Goal: Information Seeking & Learning: Learn about a topic

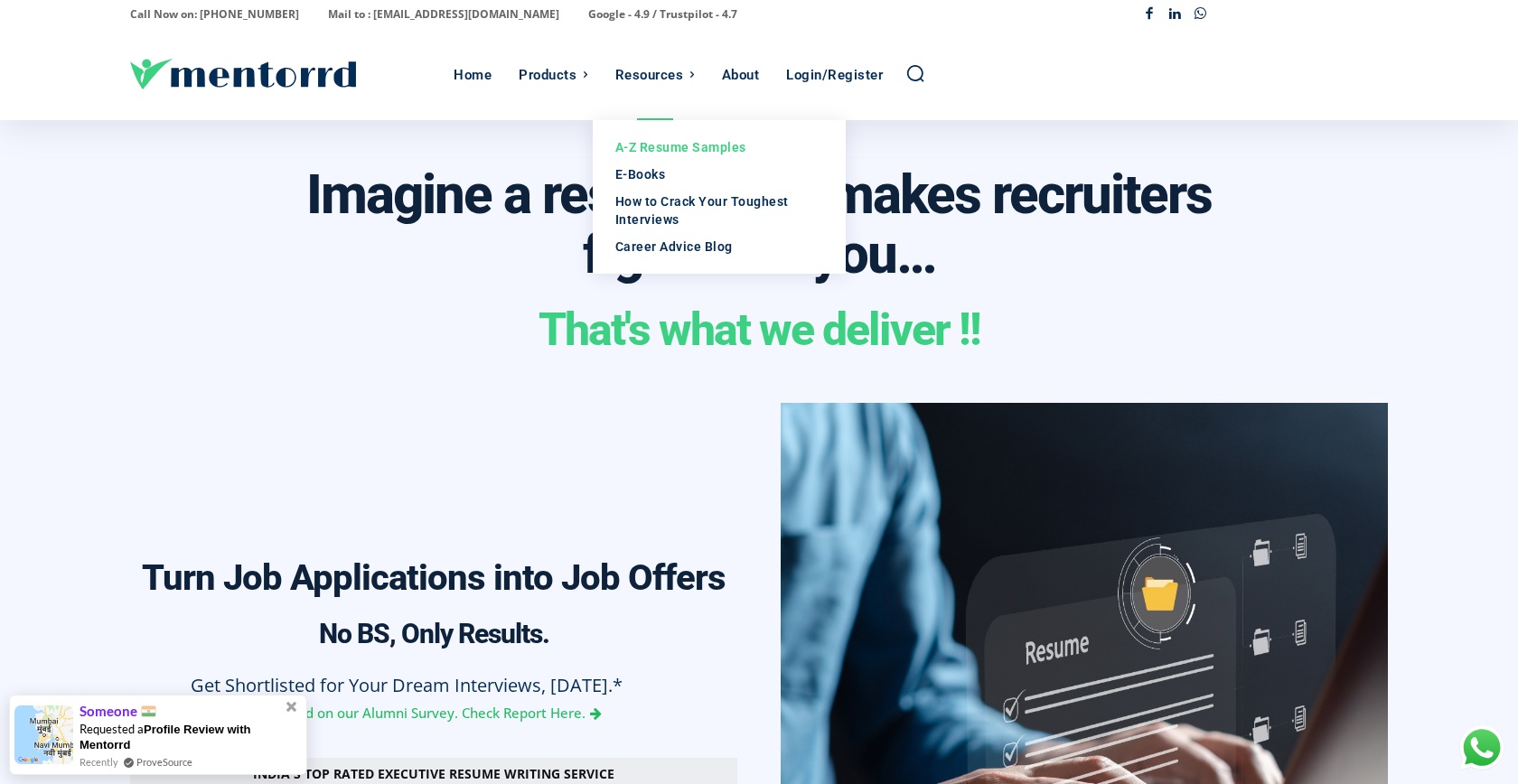
click at [678, 146] on div "A-Z Resume Samples" at bounding box center [719, 147] width 208 height 18
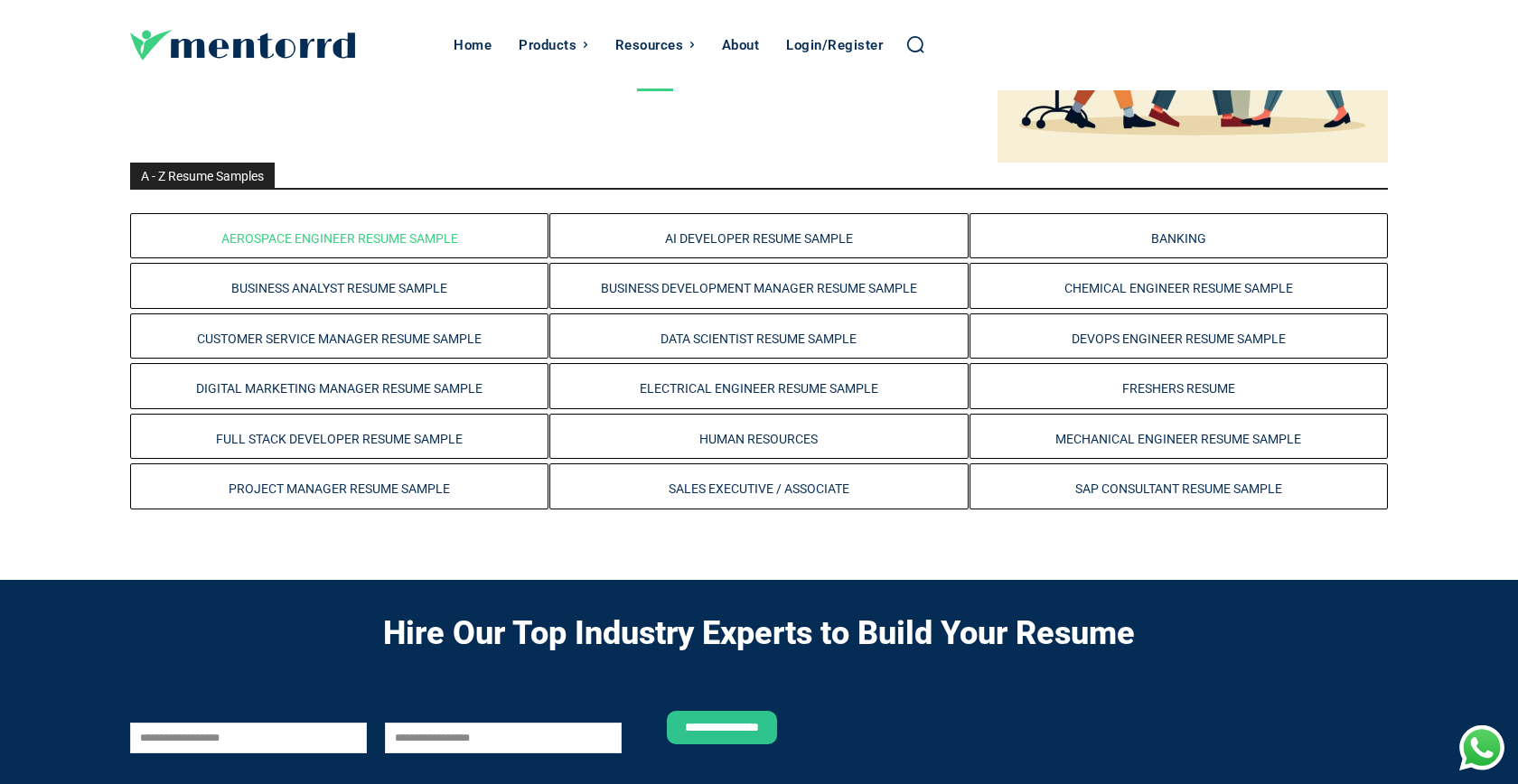
scroll to position [347, 0]
click at [421, 237] on link "Aerospace Engineer Resume Sample" at bounding box center [339, 238] width 236 height 14
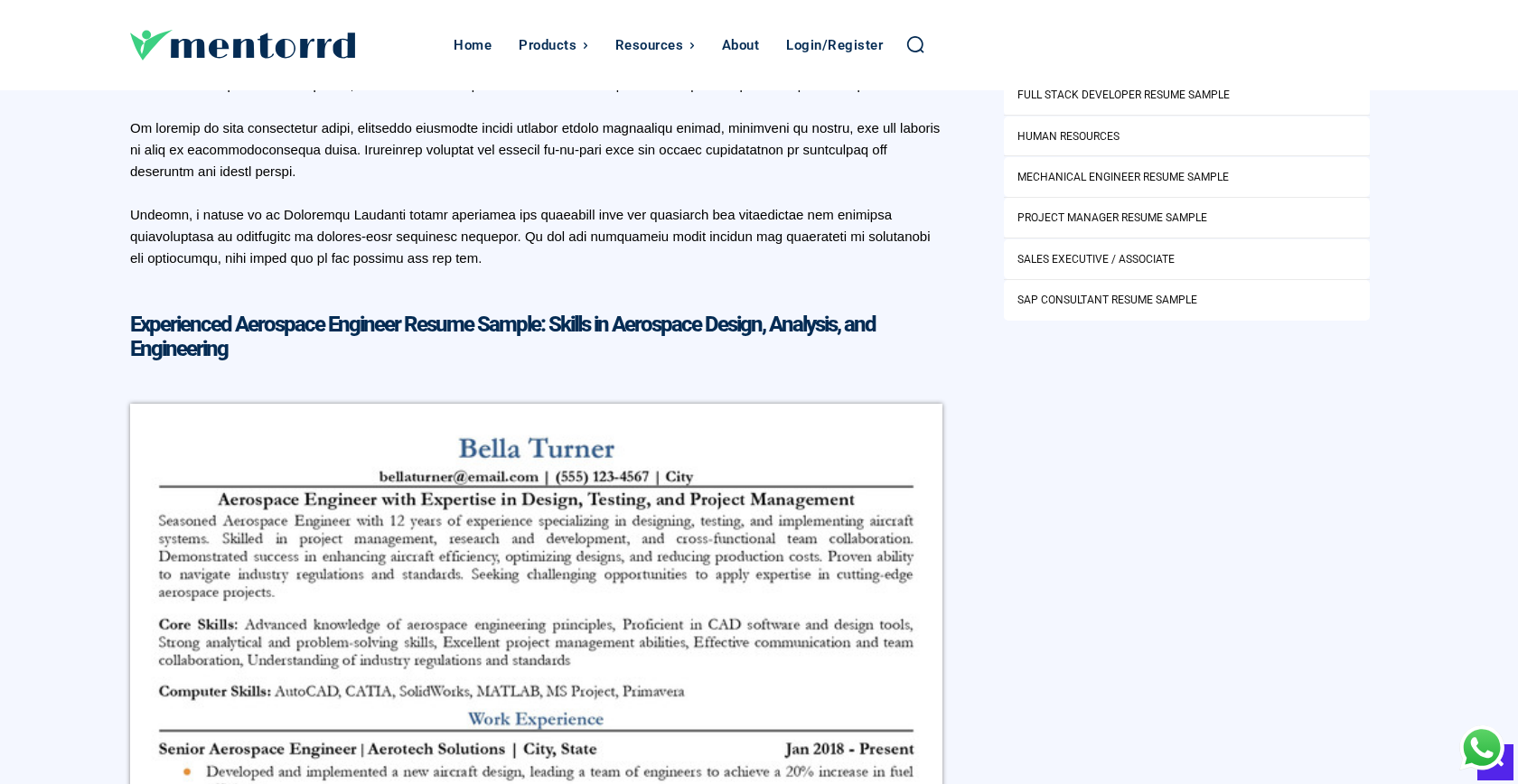
scroll to position [894, 0]
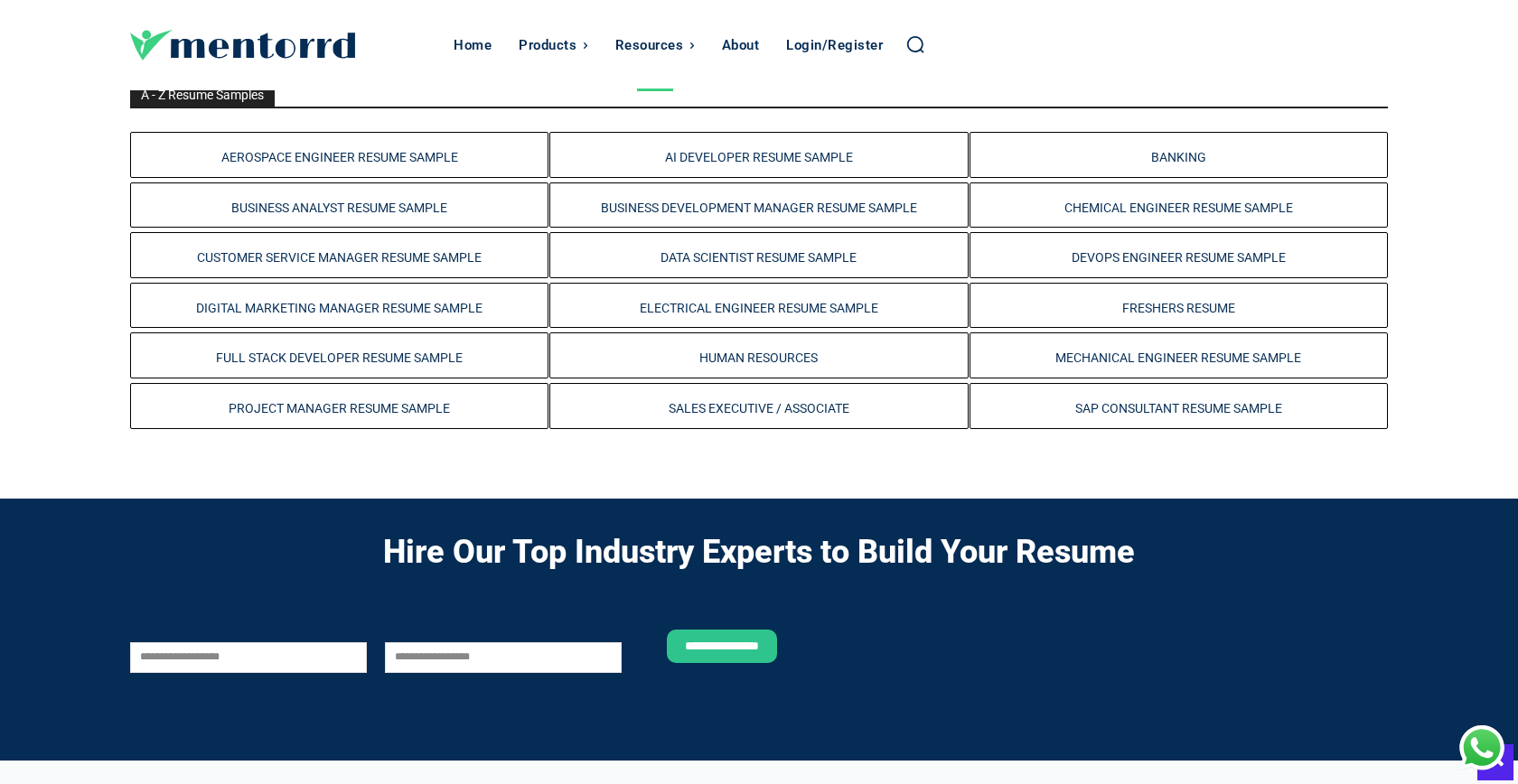
scroll to position [500, 0]
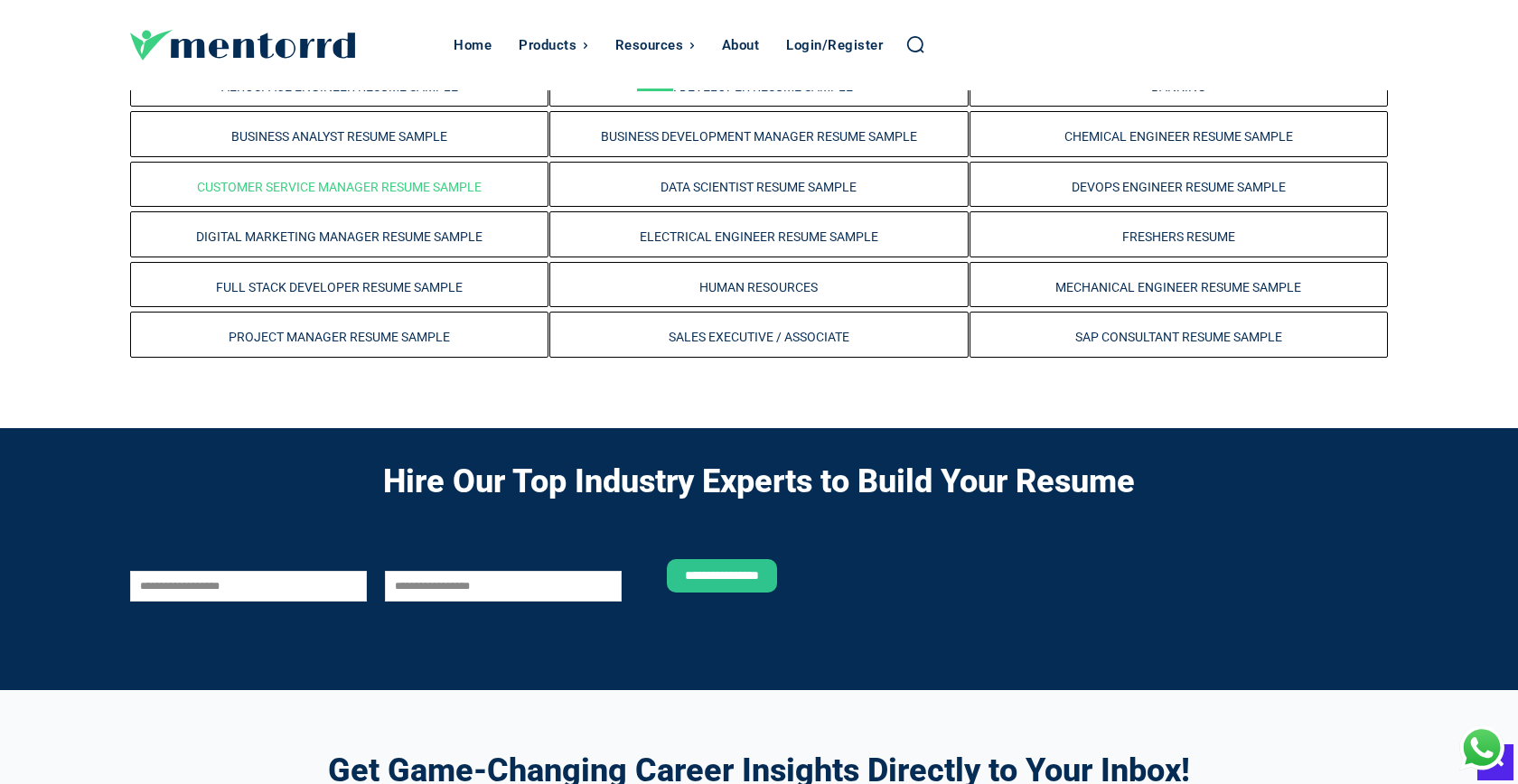
click at [377, 185] on link "Customer Service Manager Resume Sample" at bounding box center [339, 186] width 285 height 14
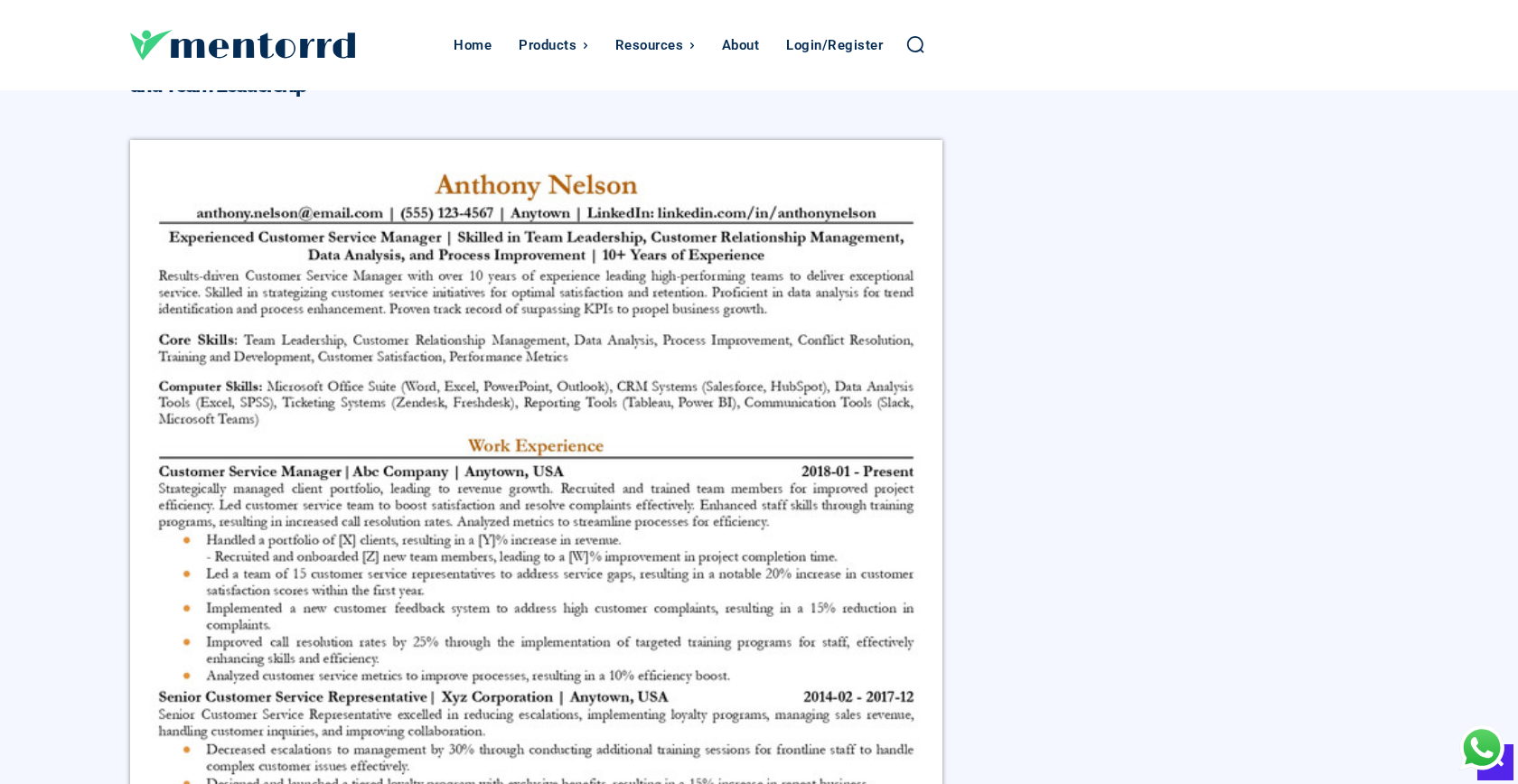
scroll to position [822, 0]
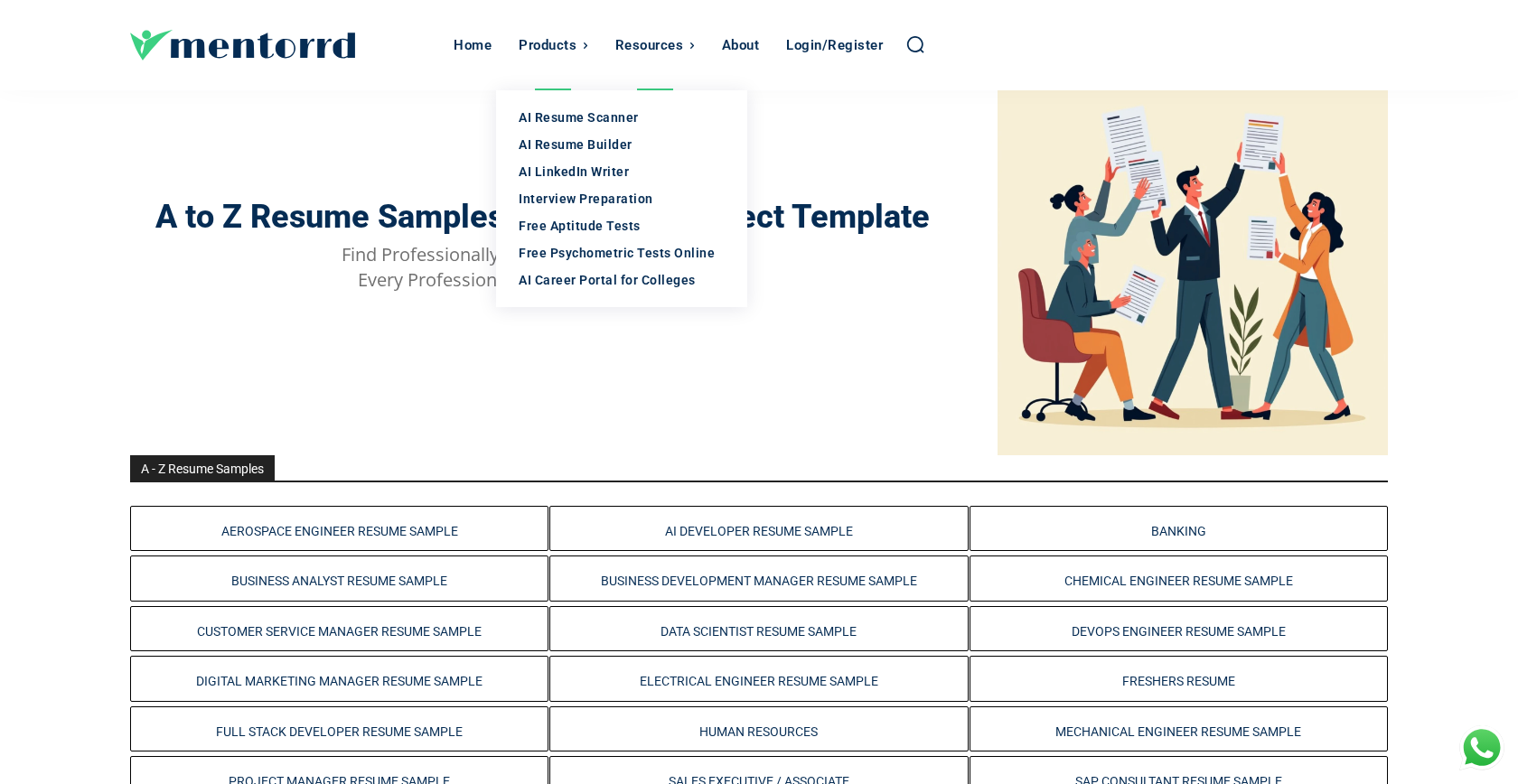
scroll to position [56, 0]
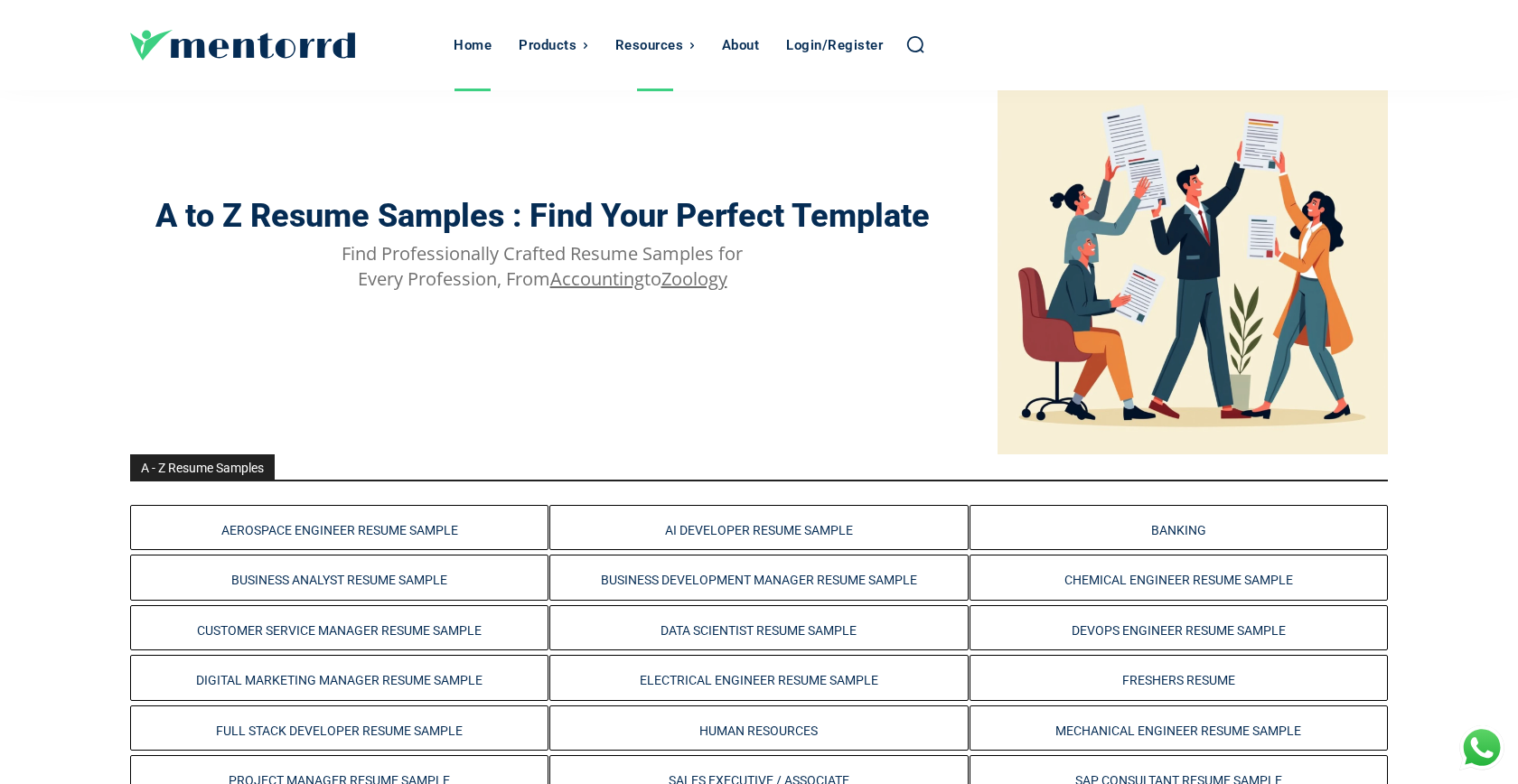
click at [472, 60] on div "Home" at bounding box center [472, 45] width 37 height 90
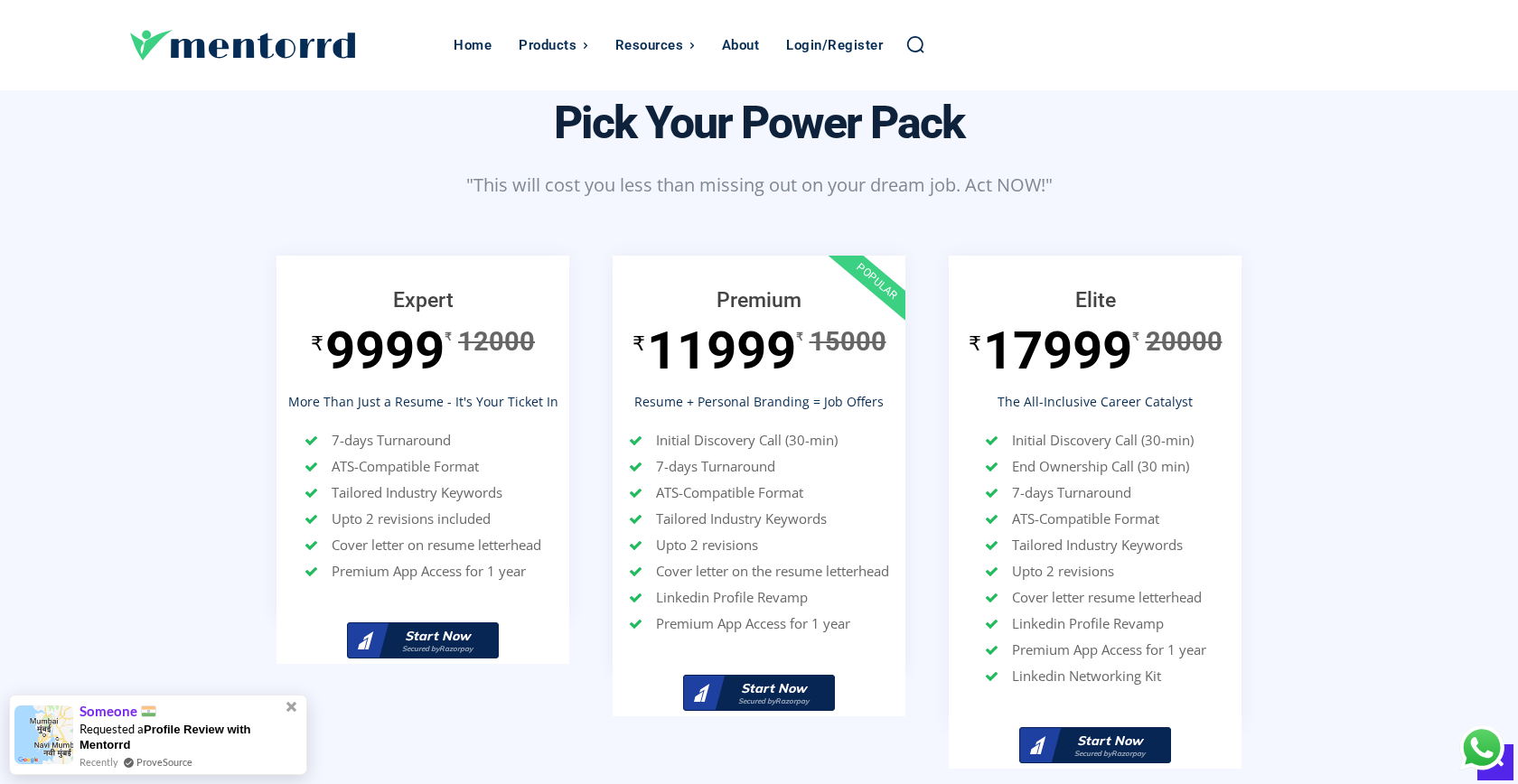
scroll to position [7944, 0]
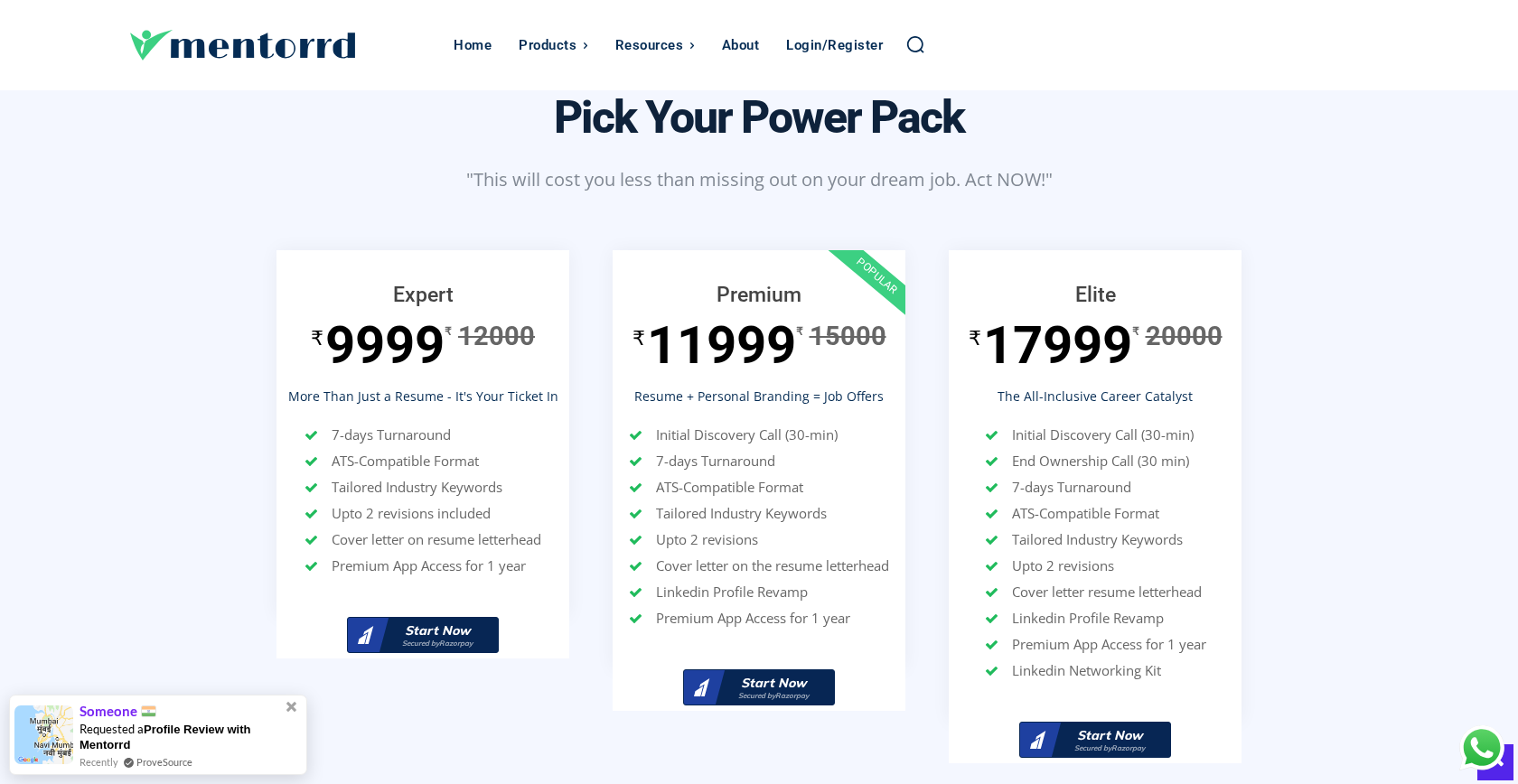
click at [1257, 652] on div "Elite ₹ 17999 ₹ 20000 The All-Inclusive Career Catalyst Initial Discovery Call …" at bounding box center [1095, 527] width 336 height 556
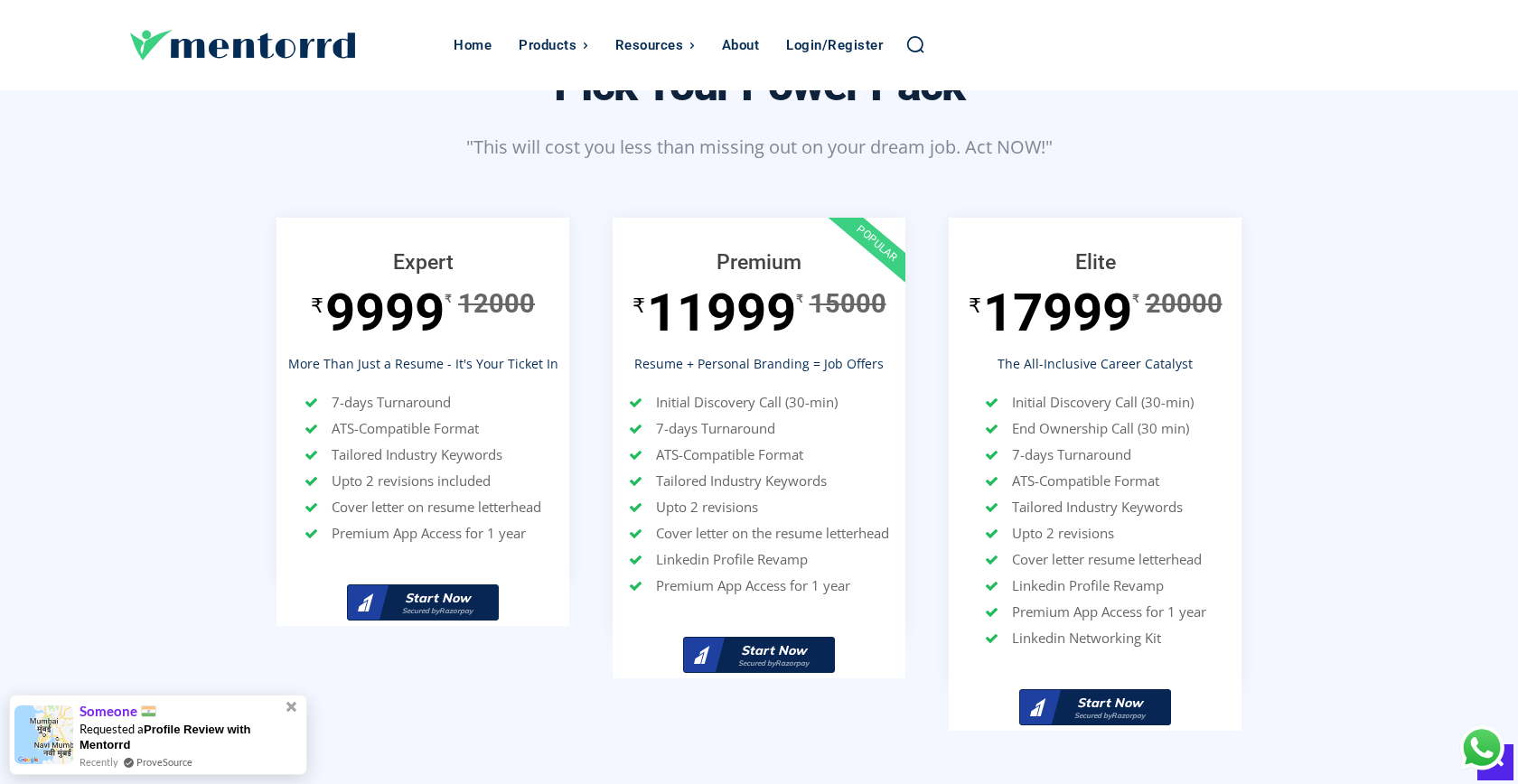
scroll to position [7980, 0]
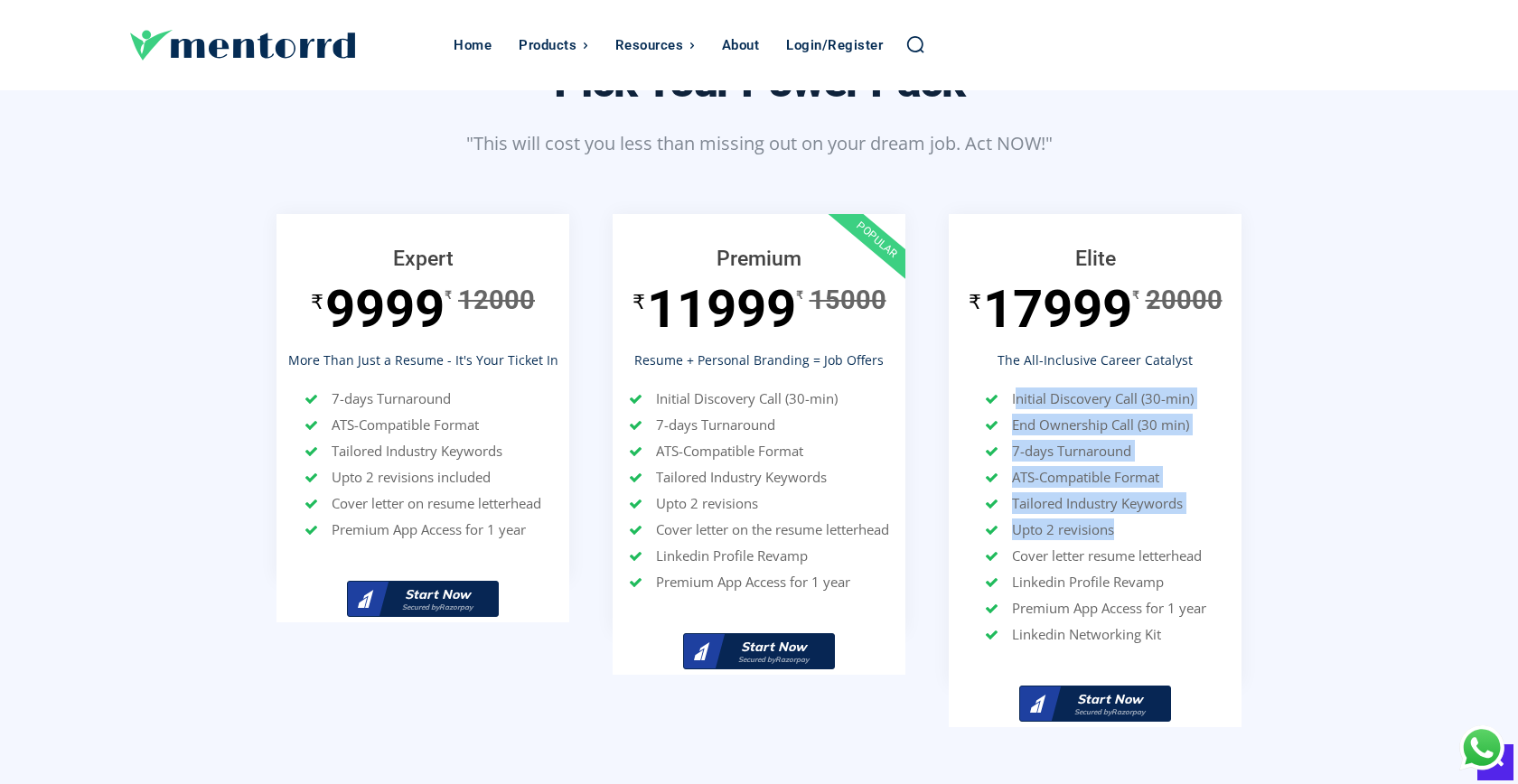
drag, startPoint x: 1013, startPoint y: 355, endPoint x: 1172, endPoint y: 504, distance: 217.9
click at [1172, 504] on ul "Initial Discovery Call (30-min) End Ownership Call (30 min) 7-days Turnaround A…" at bounding box center [1095, 518] width 221 height 261
click at [1172, 545] on li "Cover letter resume letterhead" at bounding box center [1095, 555] width 221 height 22
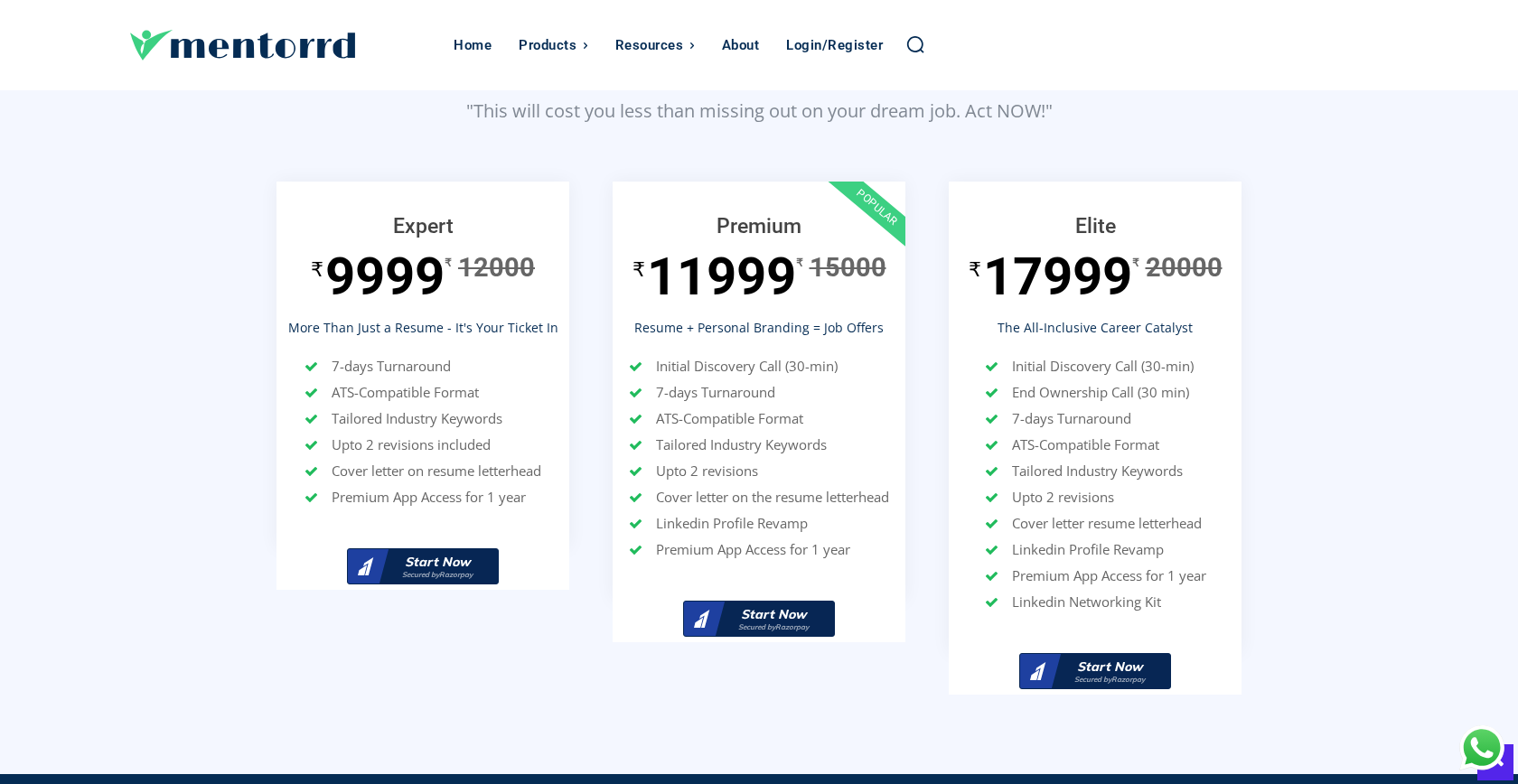
scroll to position [8014, 0]
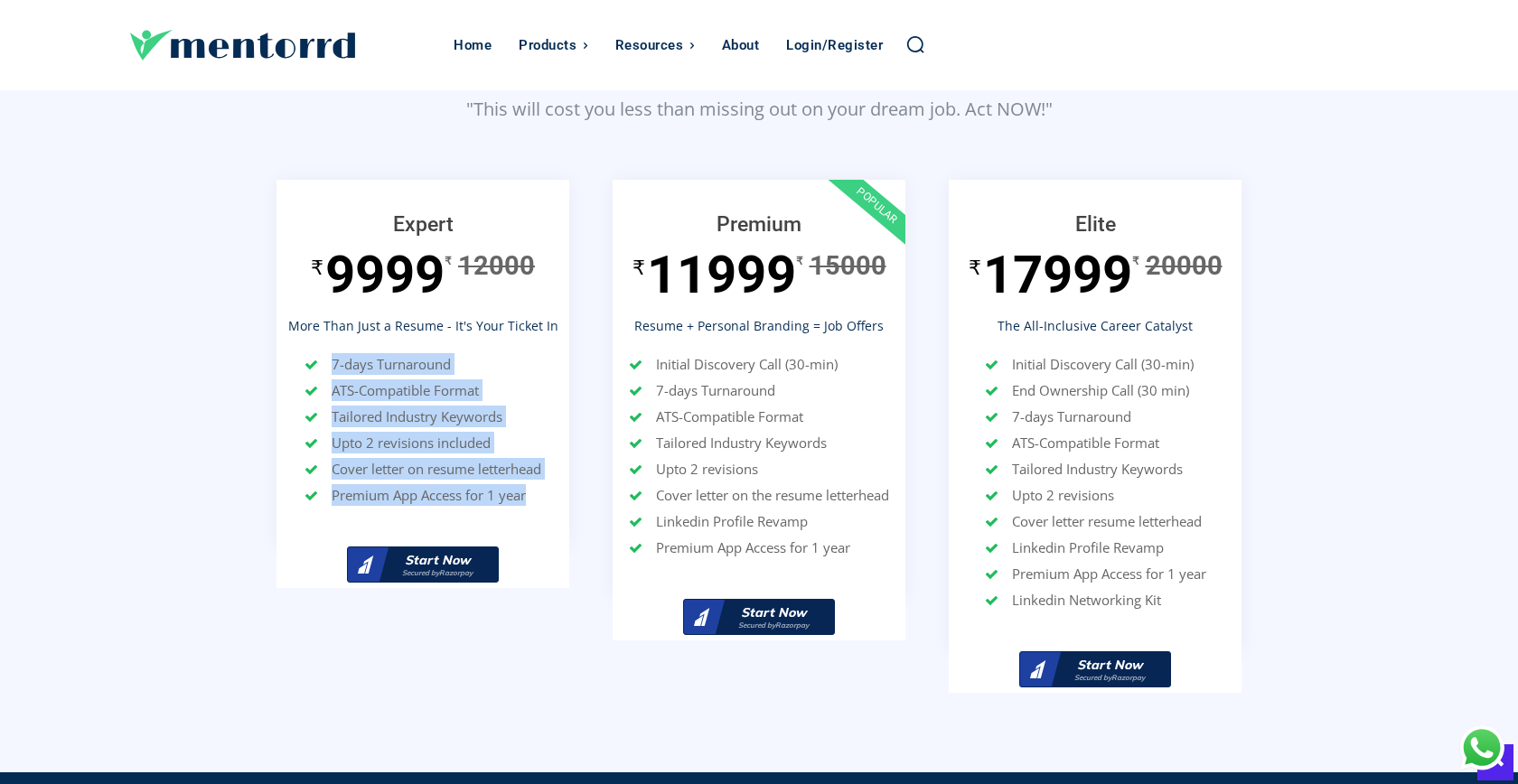
drag, startPoint x: 323, startPoint y: 317, endPoint x: 578, endPoint y: 389, distance: 265.0
click at [580, 390] on div "Expert ₹ 9999 ₹ 12000 More Than Just a Resume - It's Your Ticket In 7-days Turn…" at bounding box center [423, 405] width 336 height 452
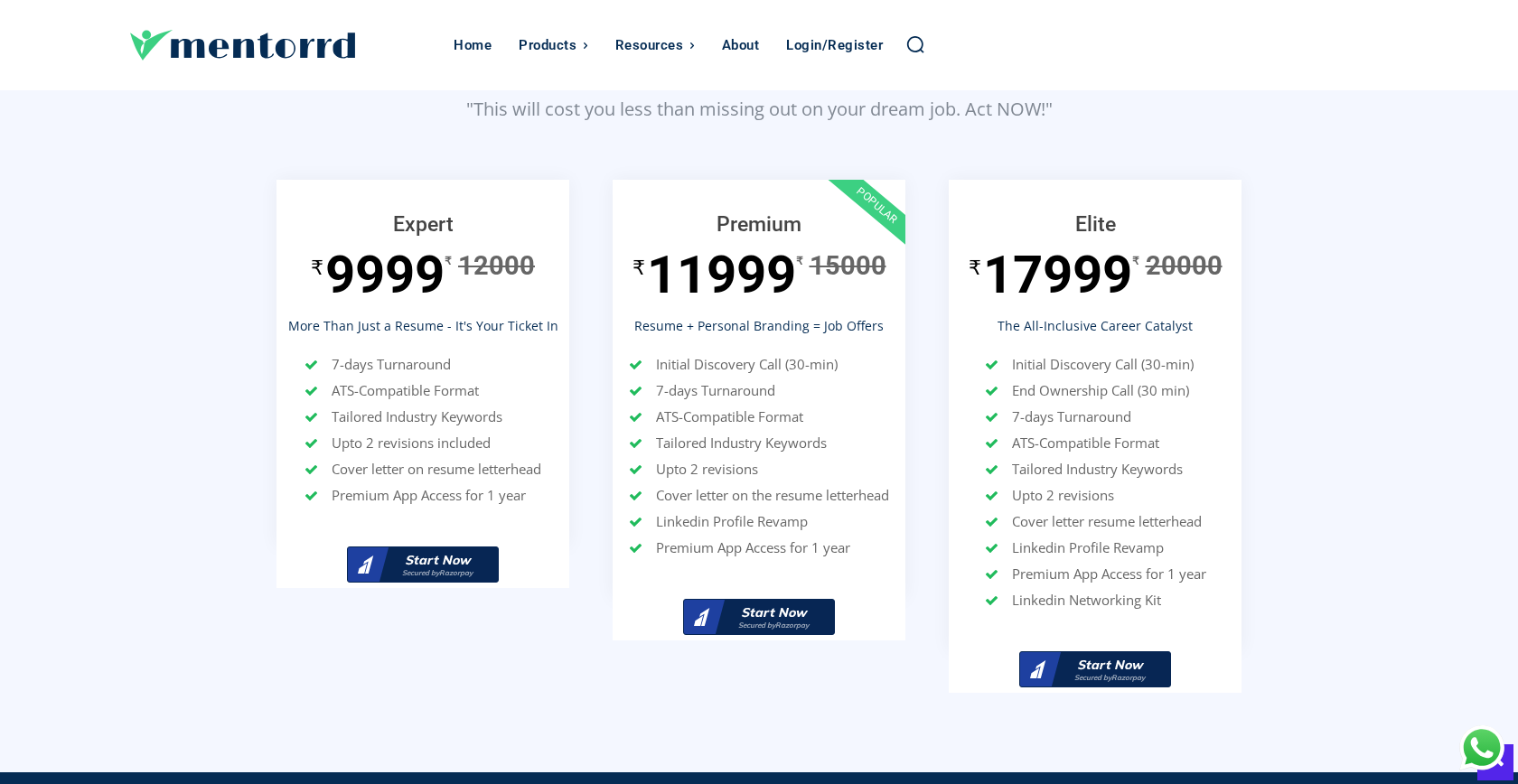
click at [578, 389] on div "Expert ₹ 9999 ₹ 12000 More Than Just a Resume - It's Your Ticket In 7-days Turn…" at bounding box center [423, 405] width 336 height 452
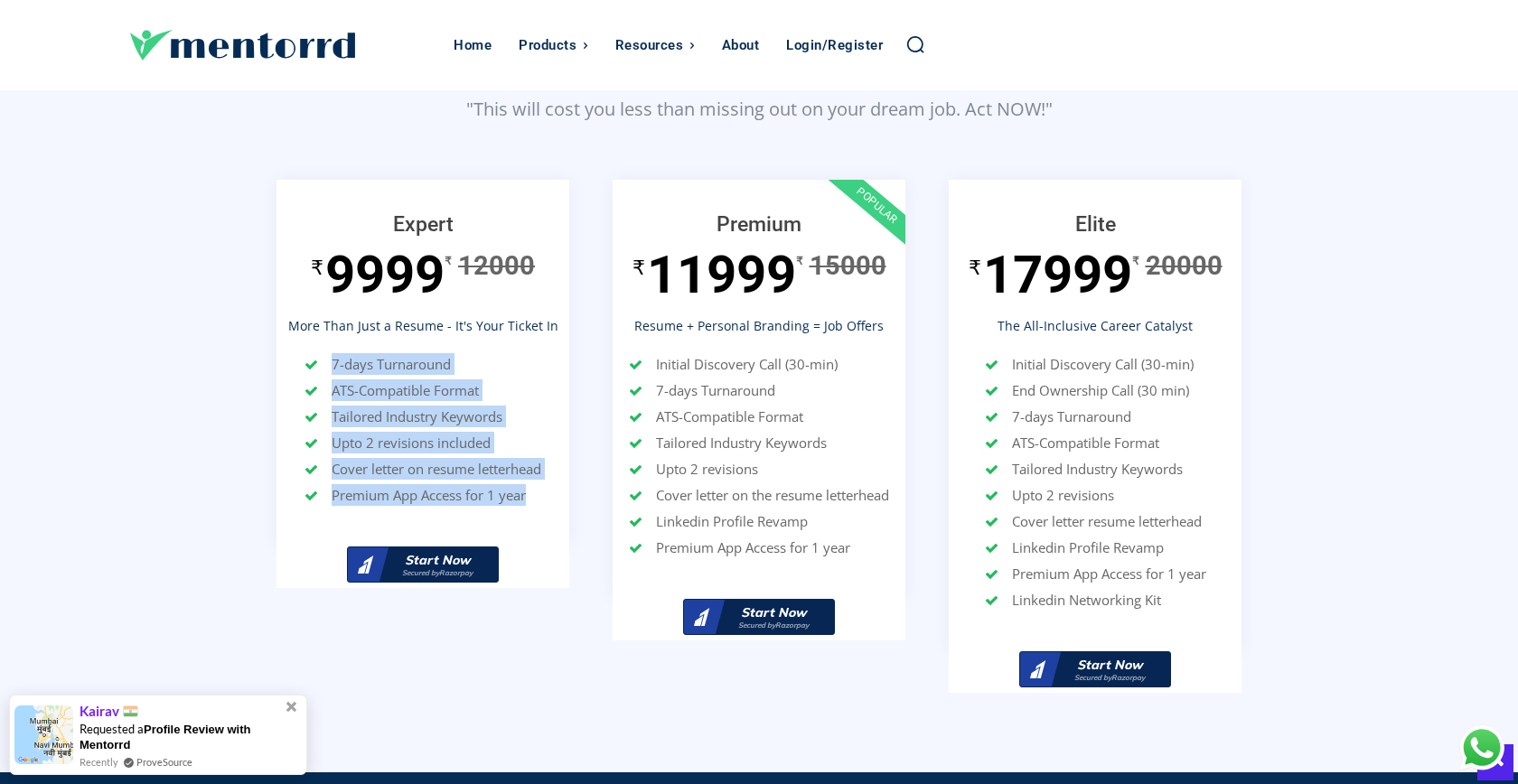
drag, startPoint x: 333, startPoint y: 329, endPoint x: 564, endPoint y: 456, distance: 263.6
click at [564, 456] on div "Expert ₹ 9999 ₹ 12000 More Than Just a Resume - It's Your Ticket In 7-days Turn…" at bounding box center [423, 354] width 292 height 312
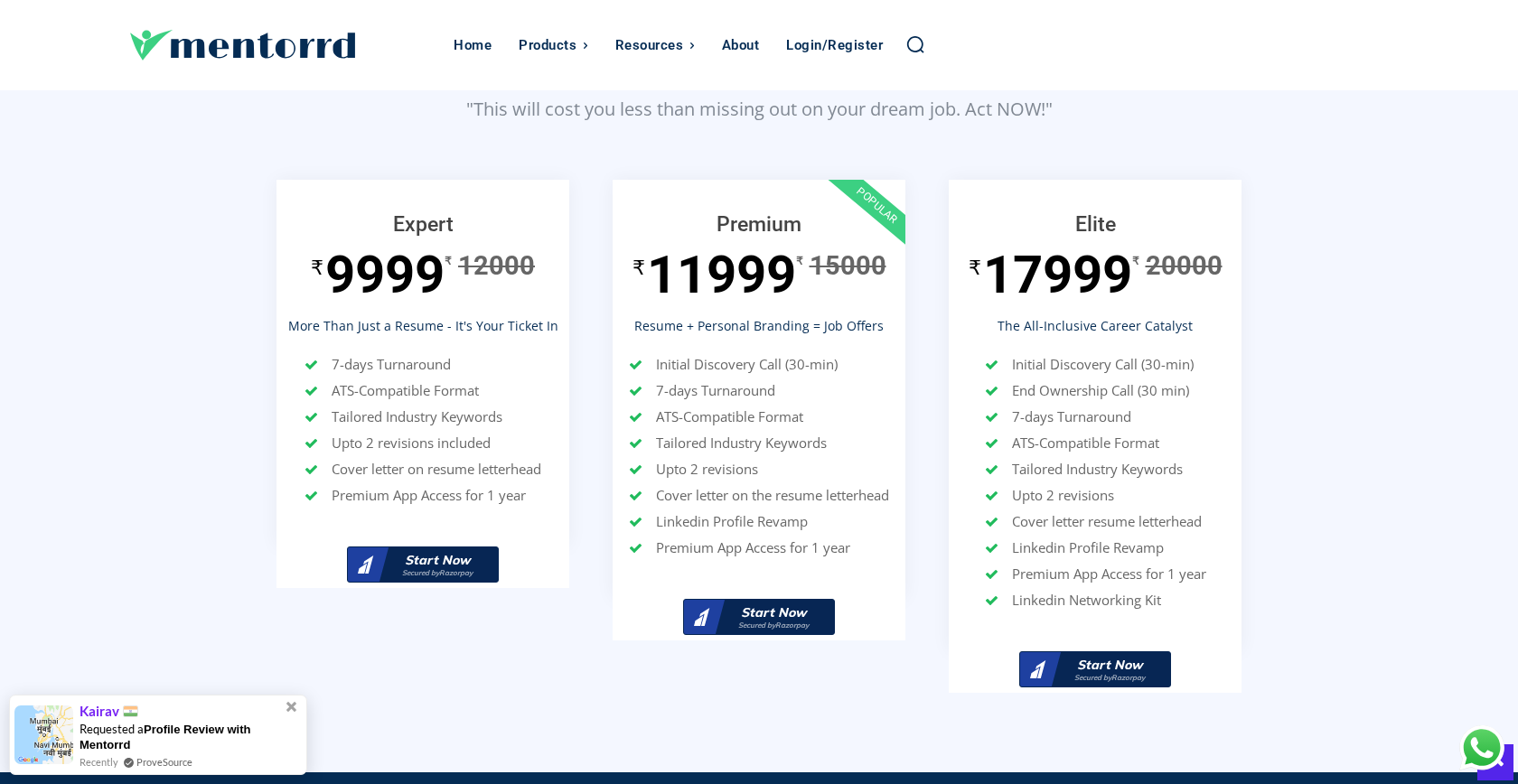
click at [564, 456] on div "Expert ₹ 9999 ₹ 12000 More Than Just a Resume - It's Your Ticket In 7-days Turn…" at bounding box center [423, 354] width 292 height 312
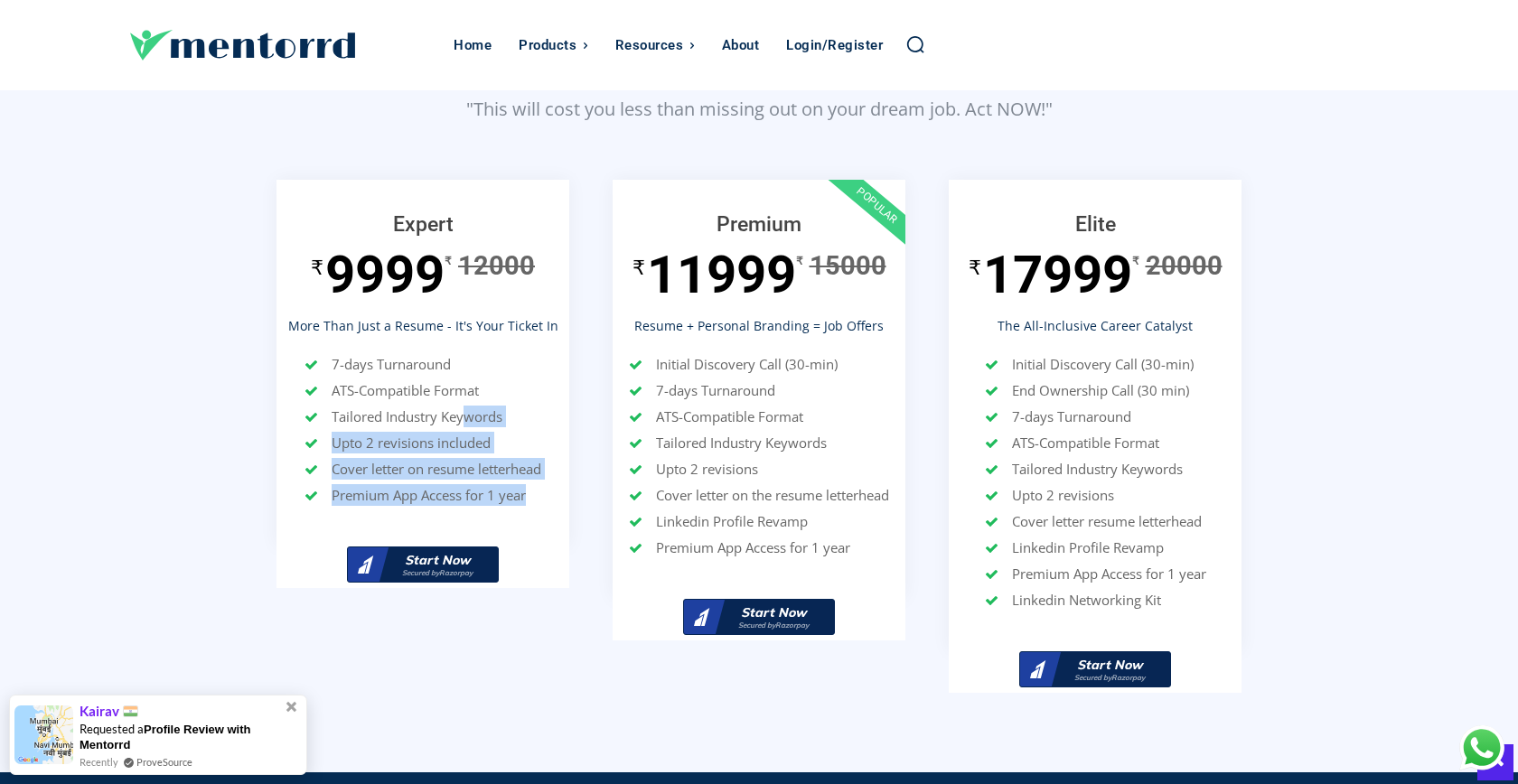
drag, startPoint x: 564, startPoint y: 456, endPoint x: 438, endPoint y: 358, distance: 159.6
click at [442, 360] on div "Expert ₹ 9999 ₹ 12000 More Than Just a Resume - It's Your Ticket In 7-days Turn…" at bounding box center [423, 354] width 292 height 312
click at [438, 380] on li "ATS-Compatible Format" at bounding box center [423, 390] width 236 height 22
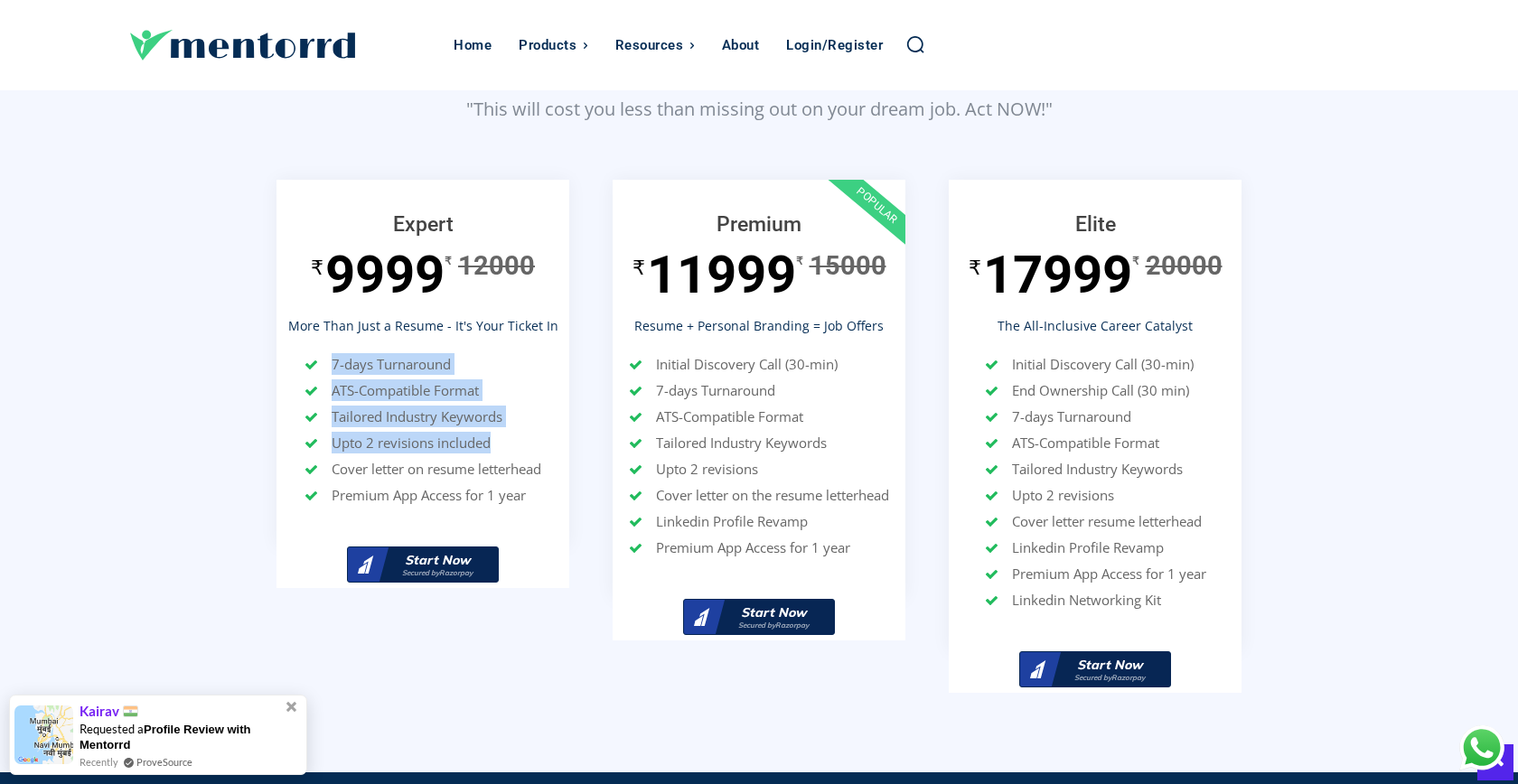
drag, startPoint x: 329, startPoint y: 322, endPoint x: 555, endPoint y: 443, distance: 256.4
click at [555, 443] on div "Expert ₹ 9999 ₹ 12000 More Than Just a Resume - It's Your Ticket In 7-days Turn…" at bounding box center [423, 354] width 292 height 312
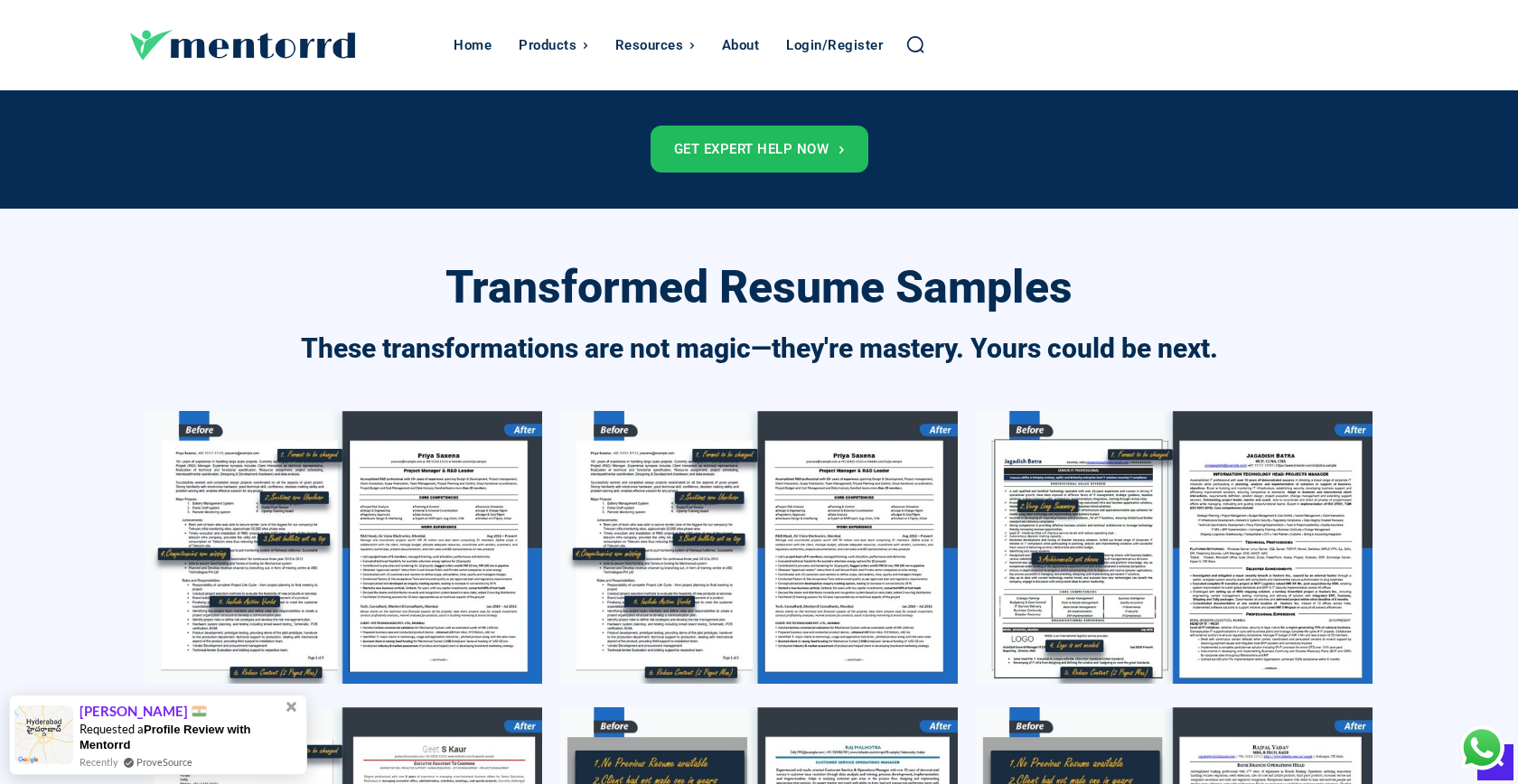
scroll to position [6995, 0]
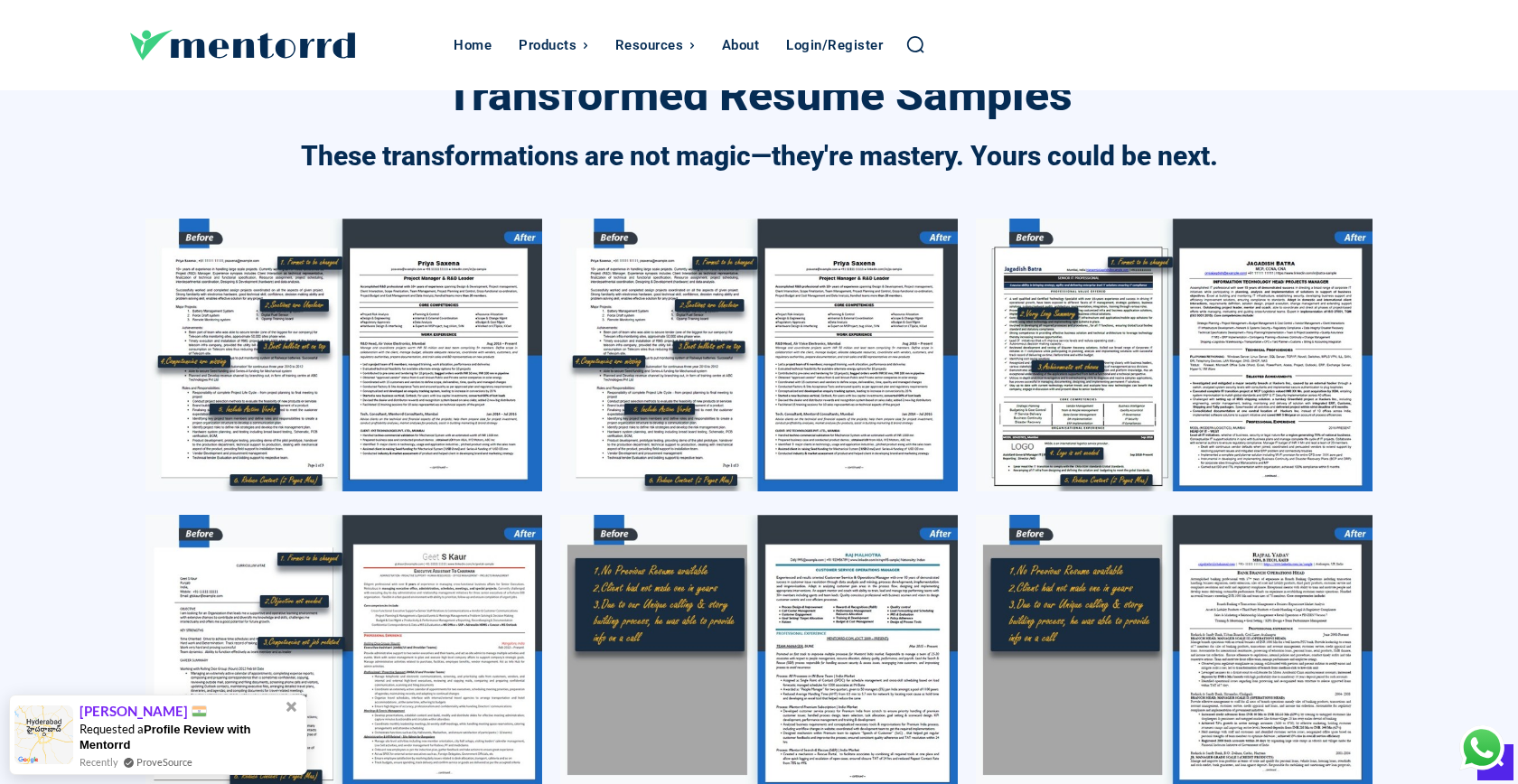
click at [407, 270] on img at bounding box center [343, 354] width 397 height 272
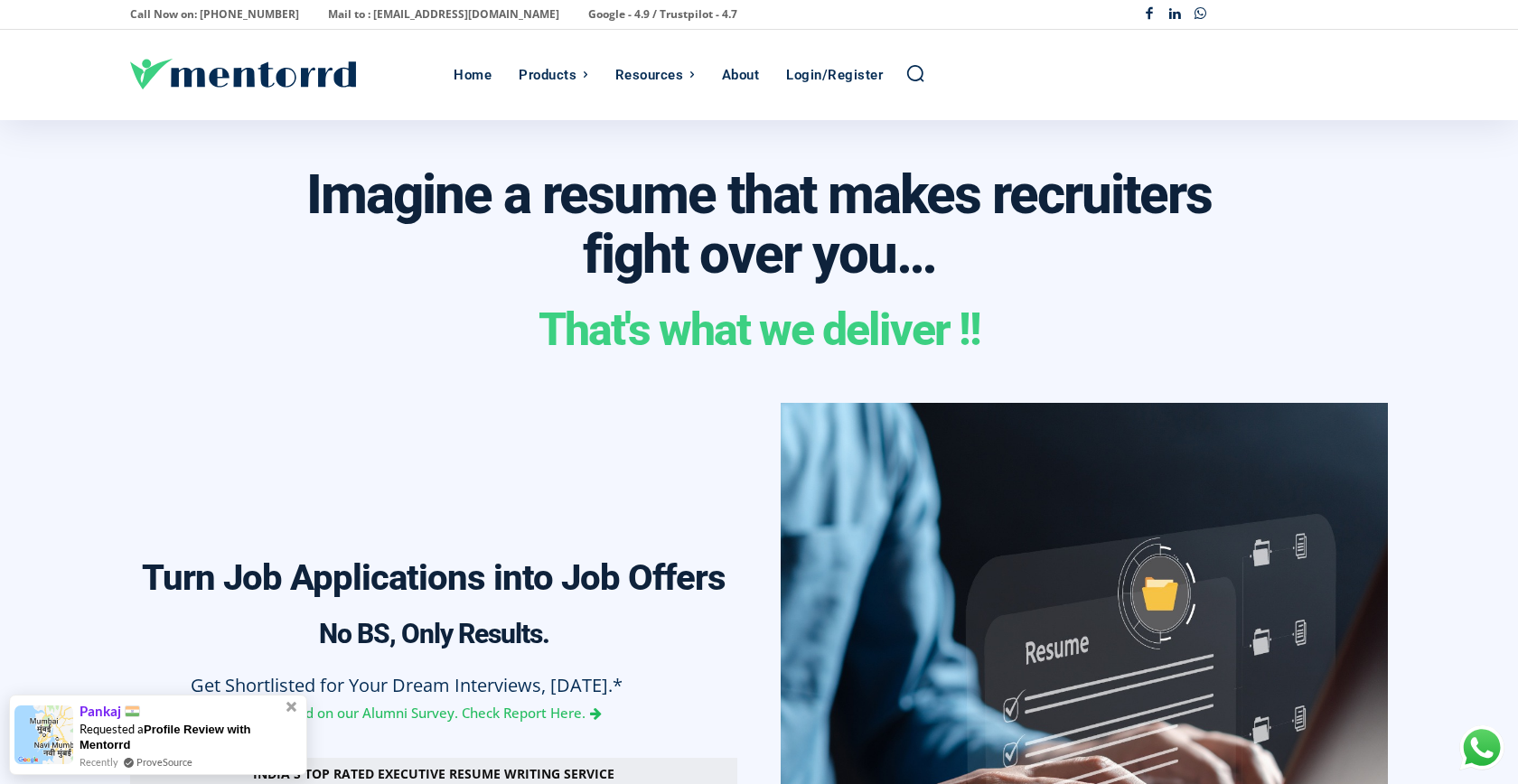
scroll to position [0, 4232]
click at [292, 708] on div "Someone" at bounding box center [190, 700] width 222 height 20
click at [293, 702] on div "Someone" at bounding box center [190, 700] width 222 height 20
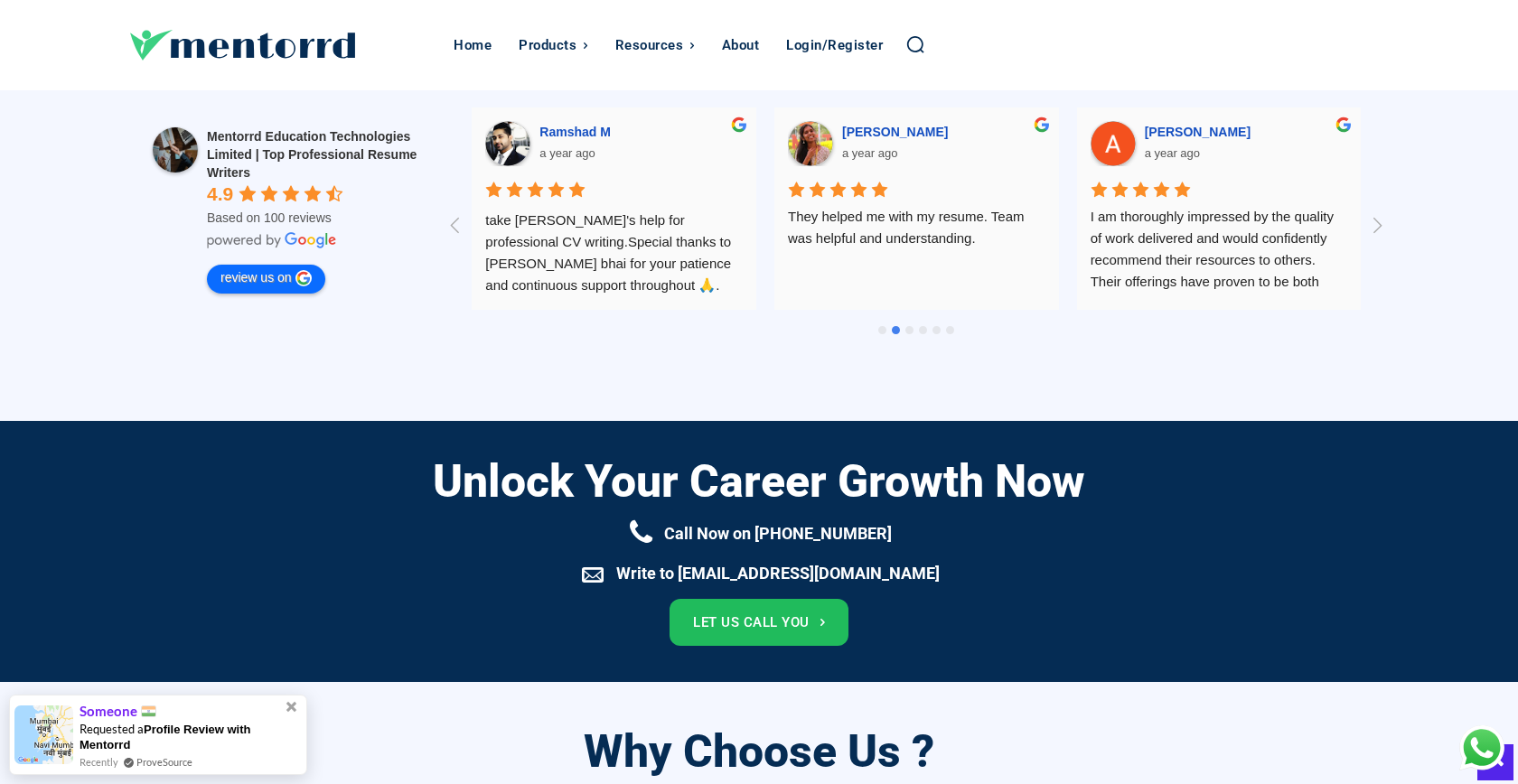
scroll to position [1384, 0]
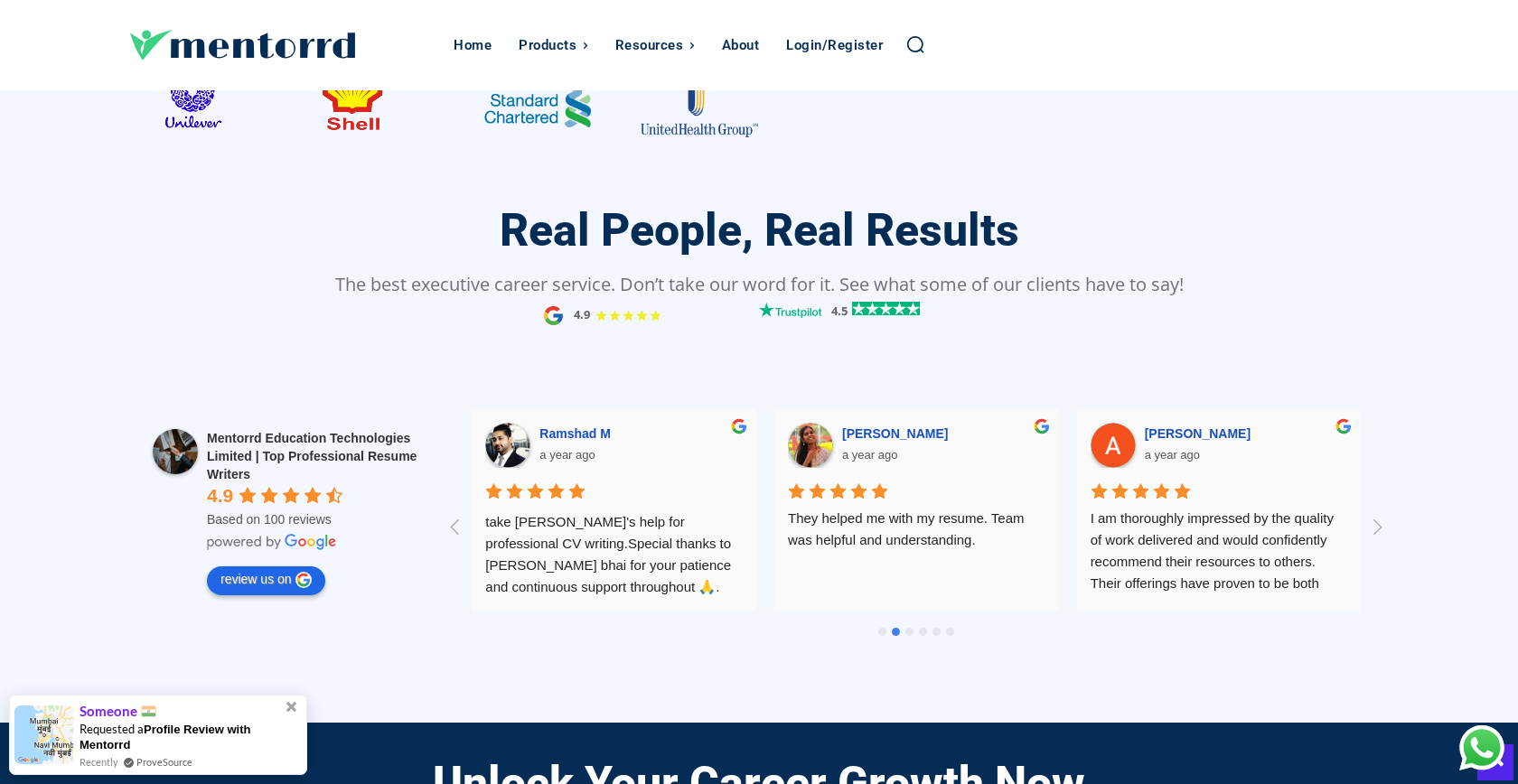
click at [274, 575] on link "review us on" at bounding box center [265, 580] width 118 height 29
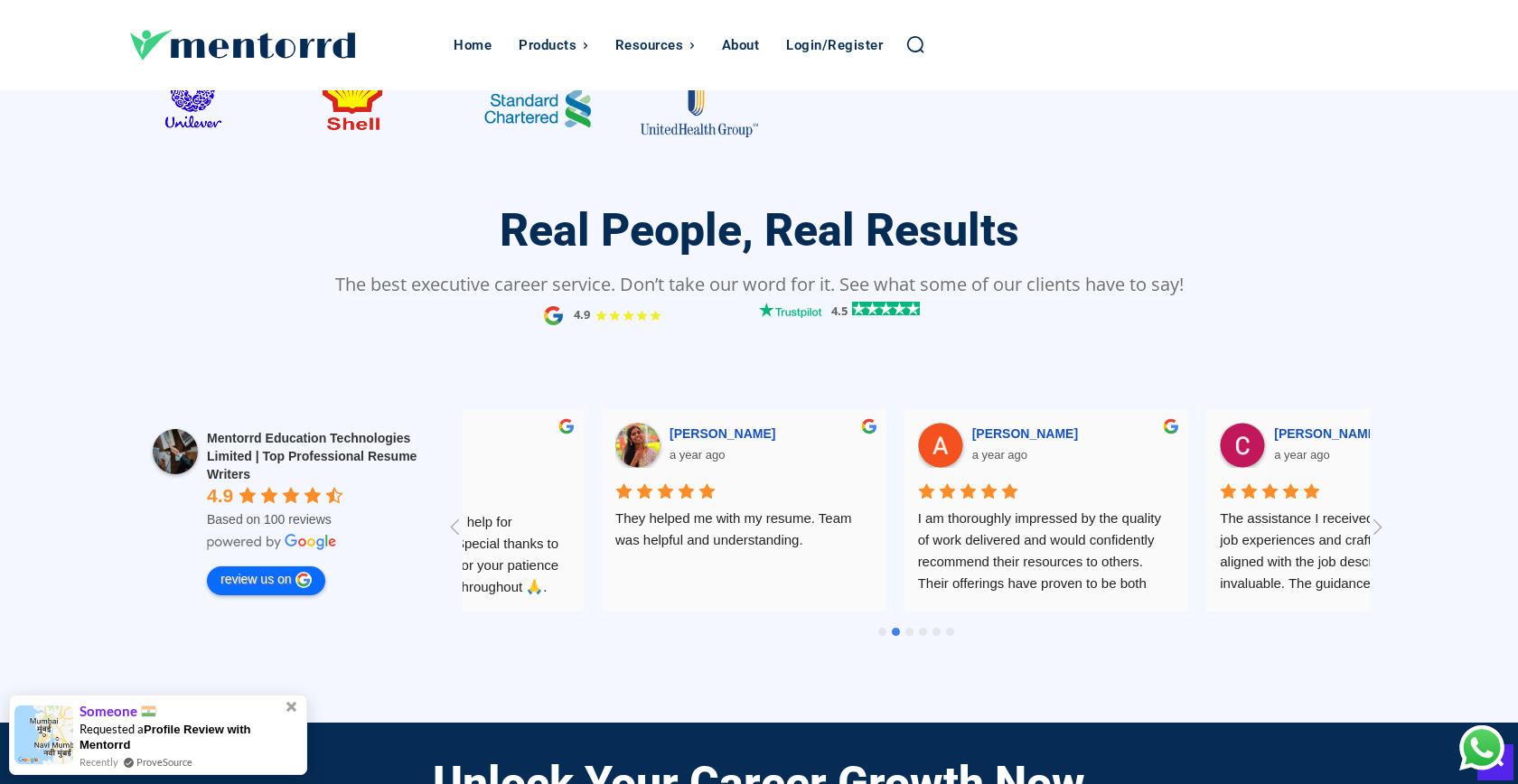
scroll to position [0, 907]
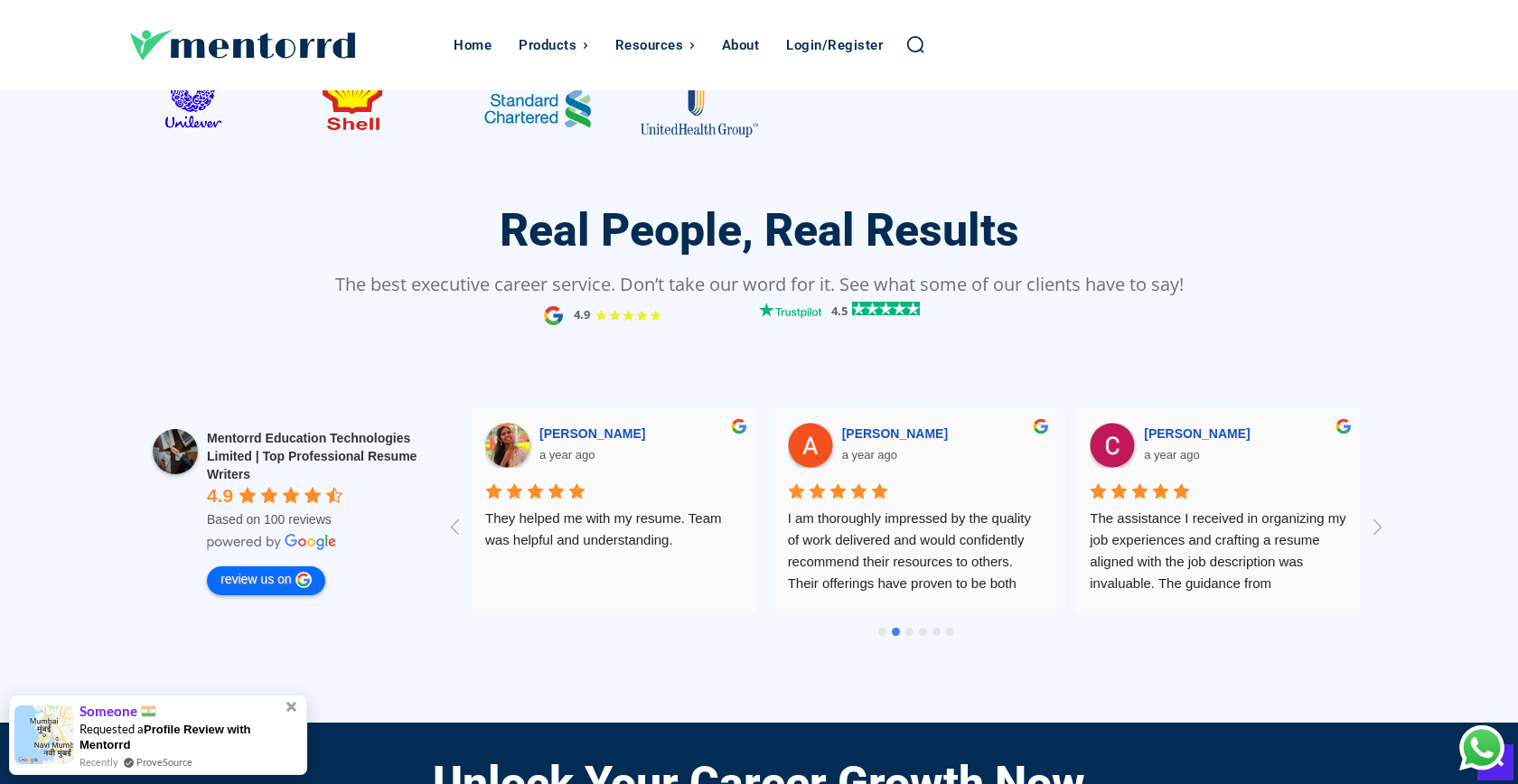
click at [317, 458] on div "Mentorrd Education Technologies Limited | Top Professional Resume Writers" at bounding box center [323, 455] width 233 height 54
click at [323, 430] on span "Mentorrd Education Technologies Limited | Top Professional Resume Writers" at bounding box center [311, 455] width 210 height 51
